Goal: Information Seeking & Learning: Learn about a topic

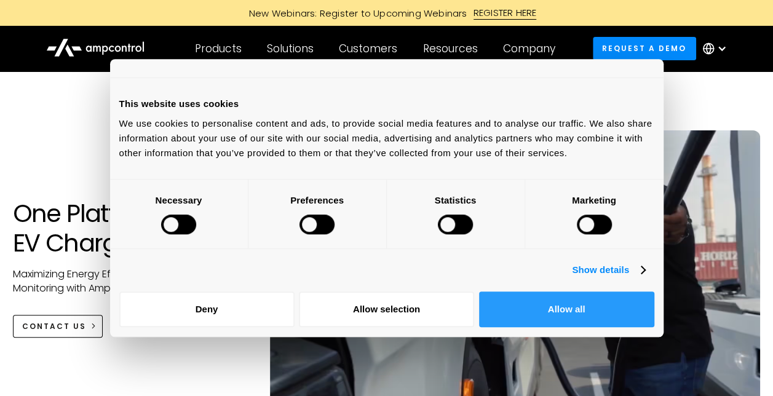
click at [541, 306] on button "Allow all" at bounding box center [566, 309] width 175 height 36
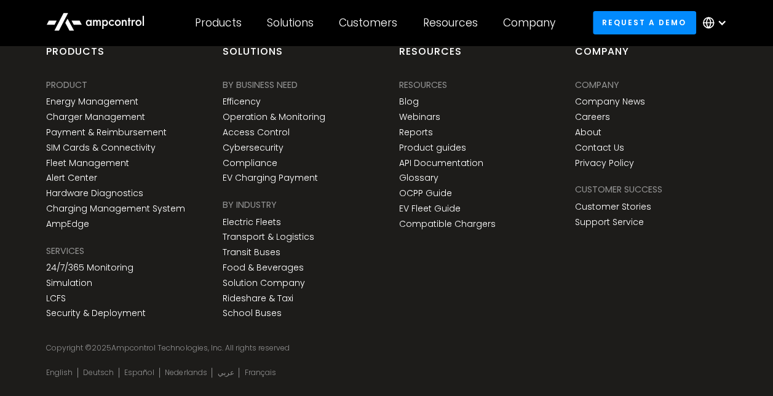
scroll to position [4681, 0]
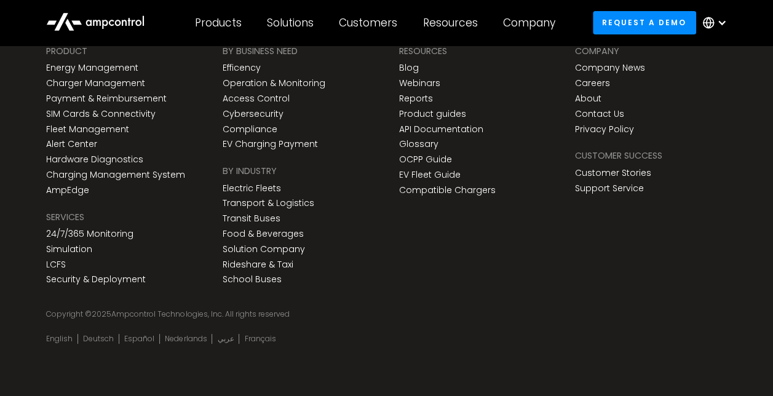
drag, startPoint x: 411, startPoint y: 334, endPoint x: 405, endPoint y: 242, distance: 92.4
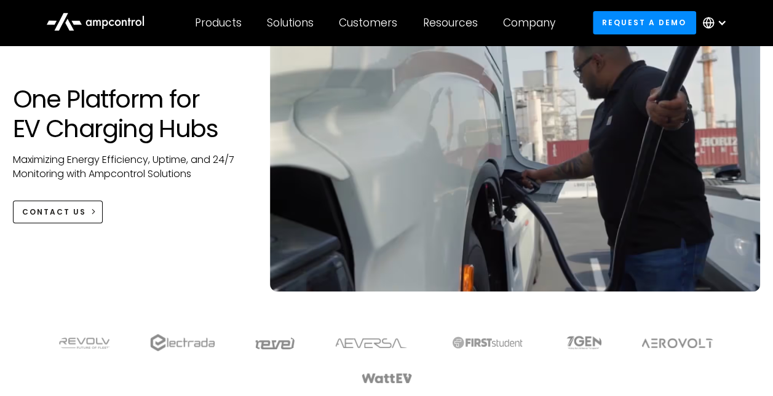
scroll to position [0, 0]
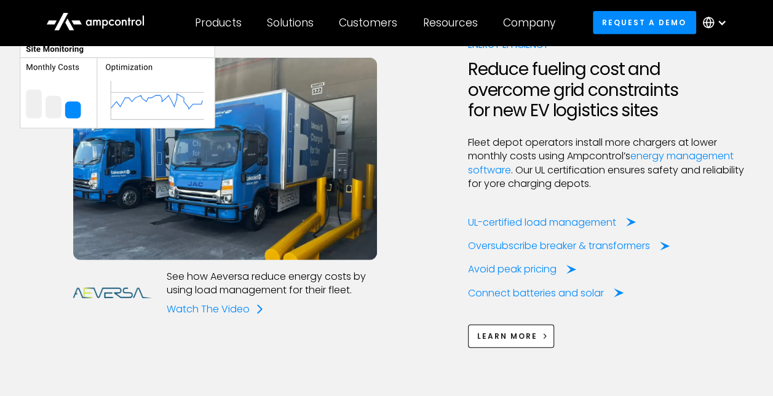
scroll to position [1476, 0]
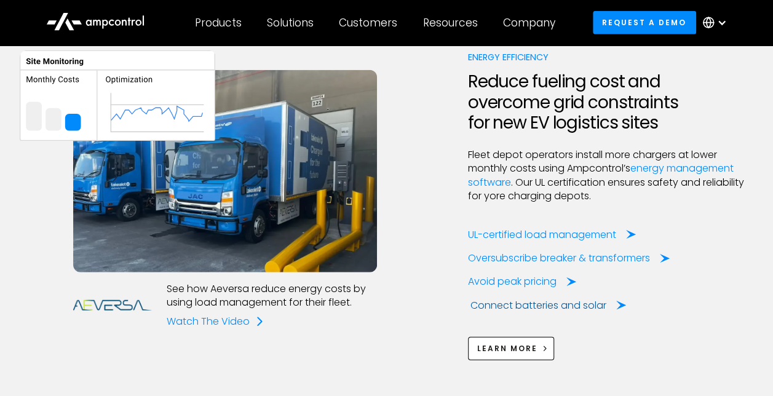
click at [482, 302] on div "Connect batteries and solar" at bounding box center [538, 306] width 136 height 14
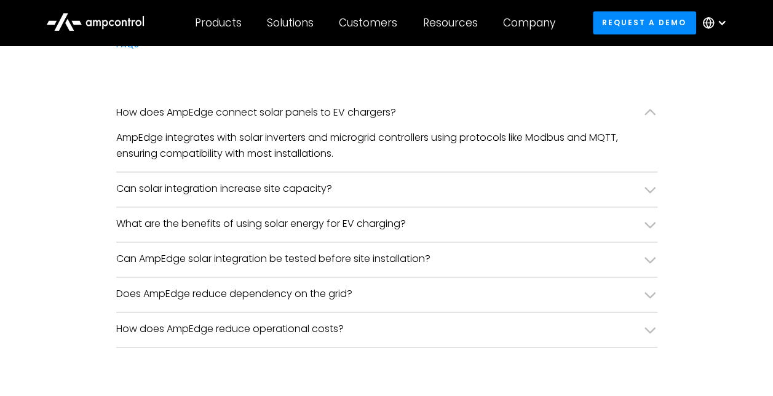
scroll to position [3012, 0]
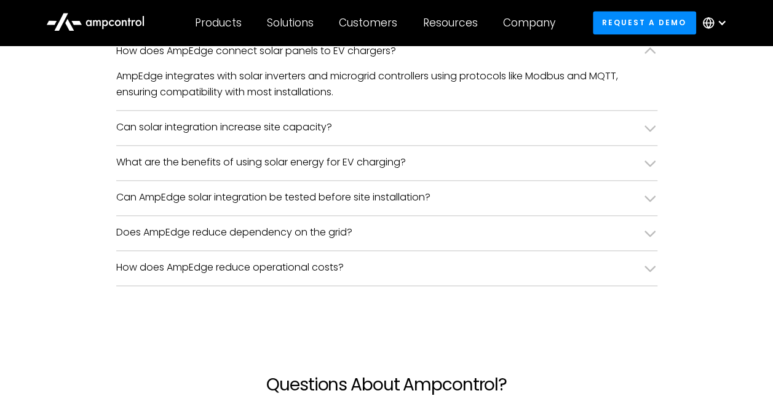
click at [251, 134] on div "Can solar integration increase site capacity?" at bounding box center [386, 128] width 541 height 34
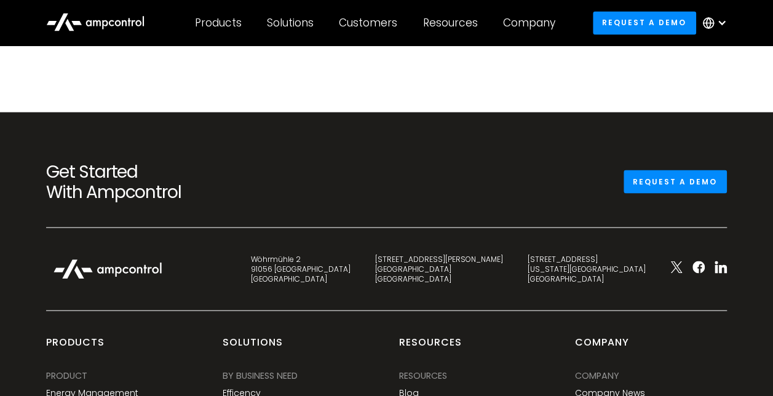
scroll to position [3566, 0]
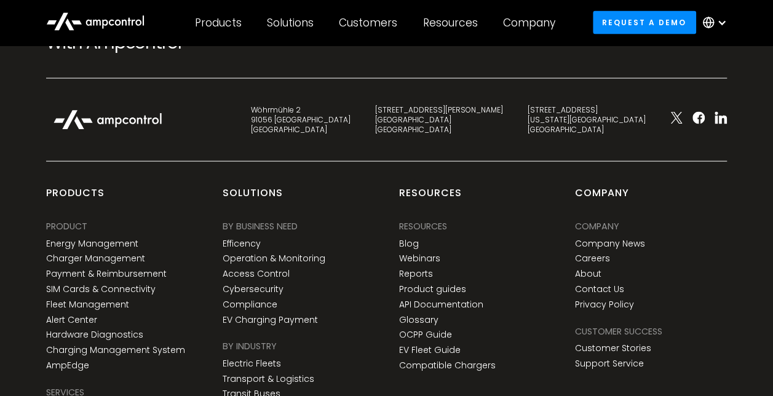
click at [82, 25] on icon at bounding box center [95, 21] width 98 height 30
